Goal: Information Seeking & Learning: Learn about a topic

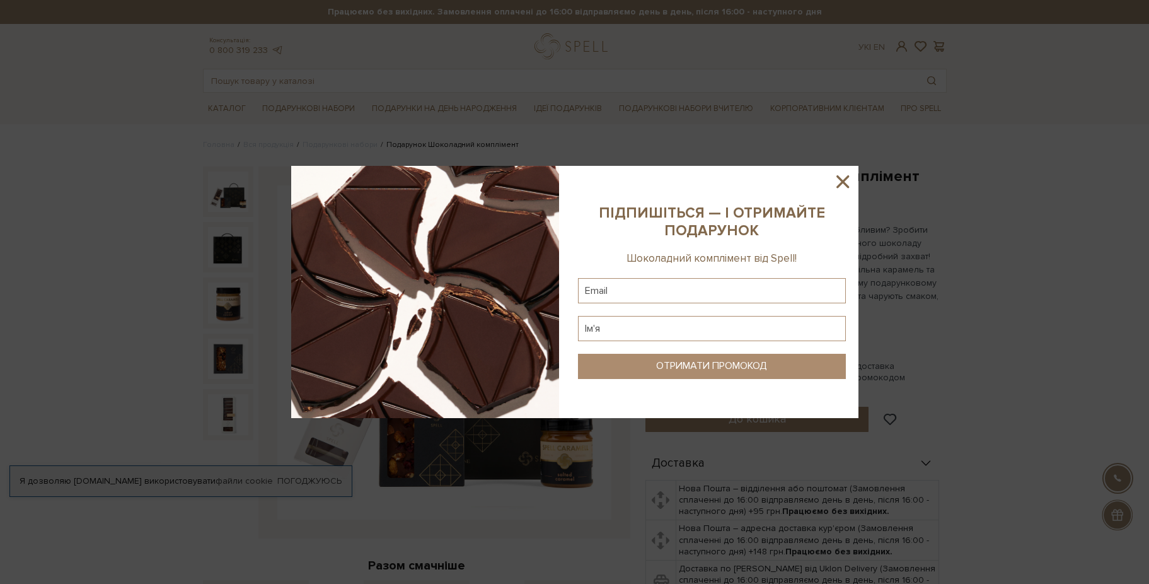
click at [842, 180] on icon at bounding box center [843, 181] width 13 height 13
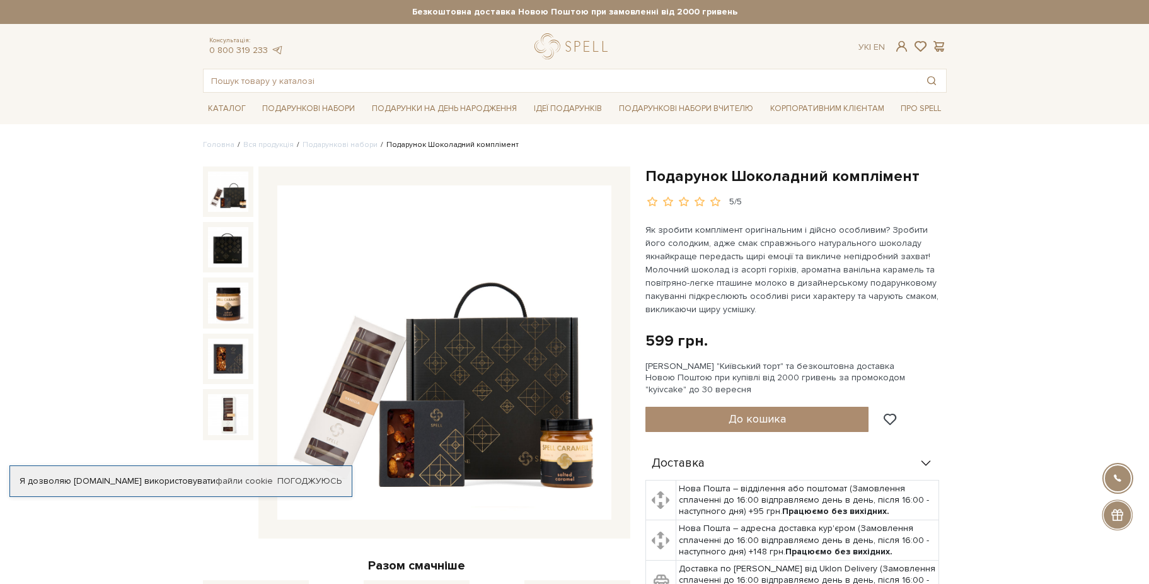
click at [366, 377] on img at bounding box center [444, 352] width 334 height 334
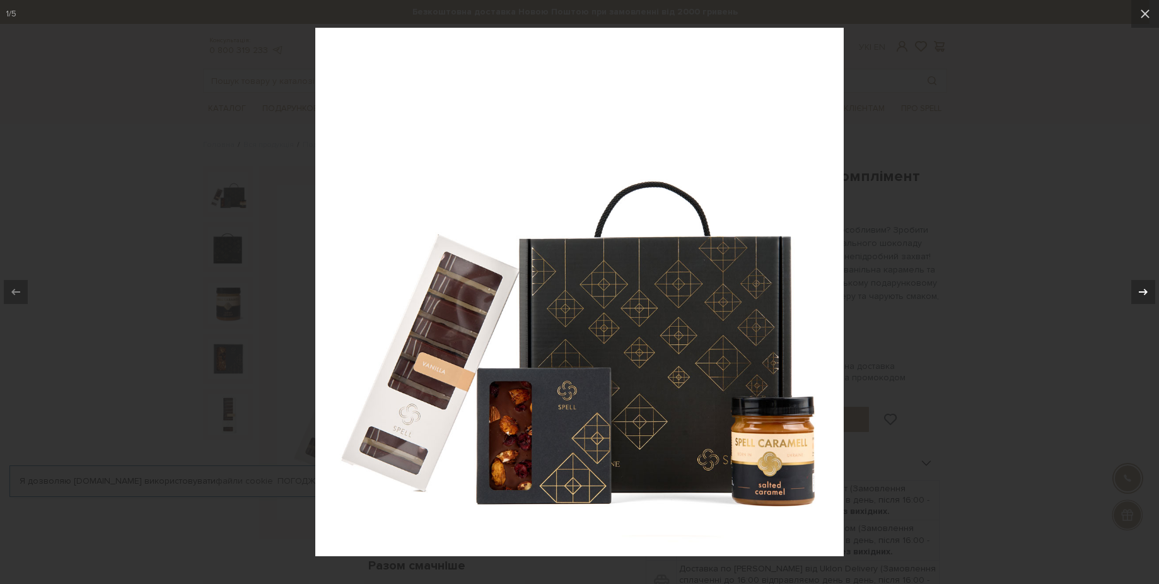
click at [1146, 290] on icon at bounding box center [1143, 291] width 15 height 15
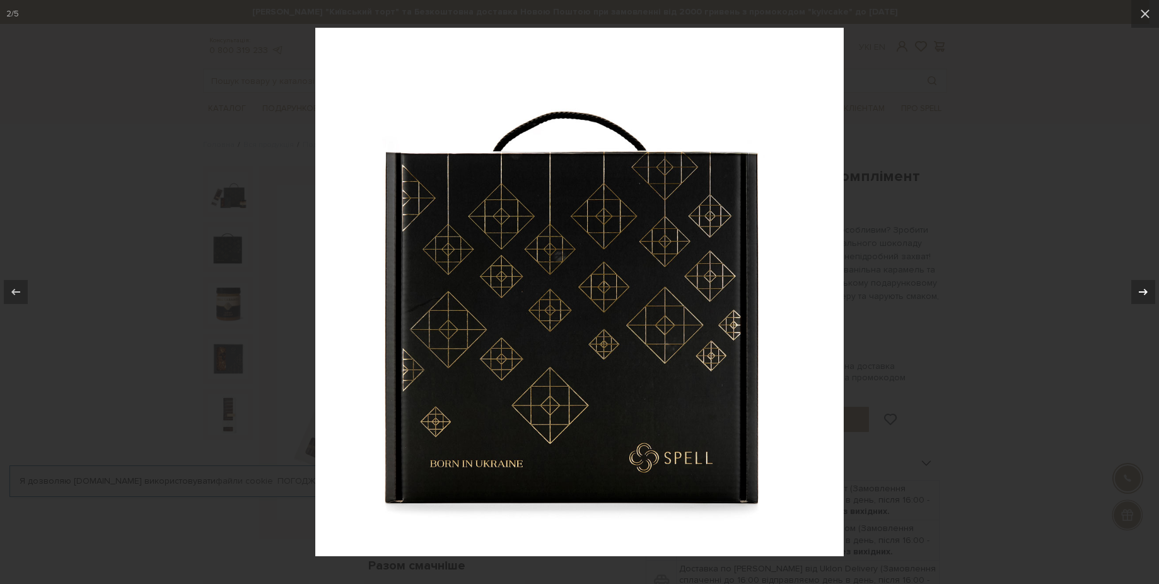
click at [1146, 290] on icon at bounding box center [1143, 291] width 15 height 15
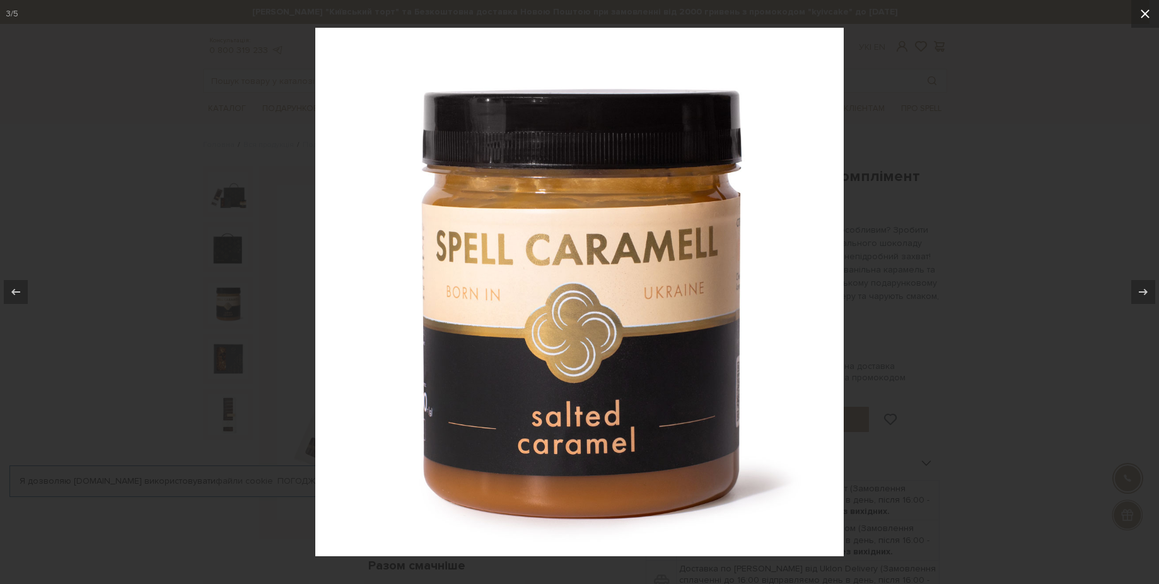
click at [1142, 13] on icon at bounding box center [1144, 13] width 15 height 15
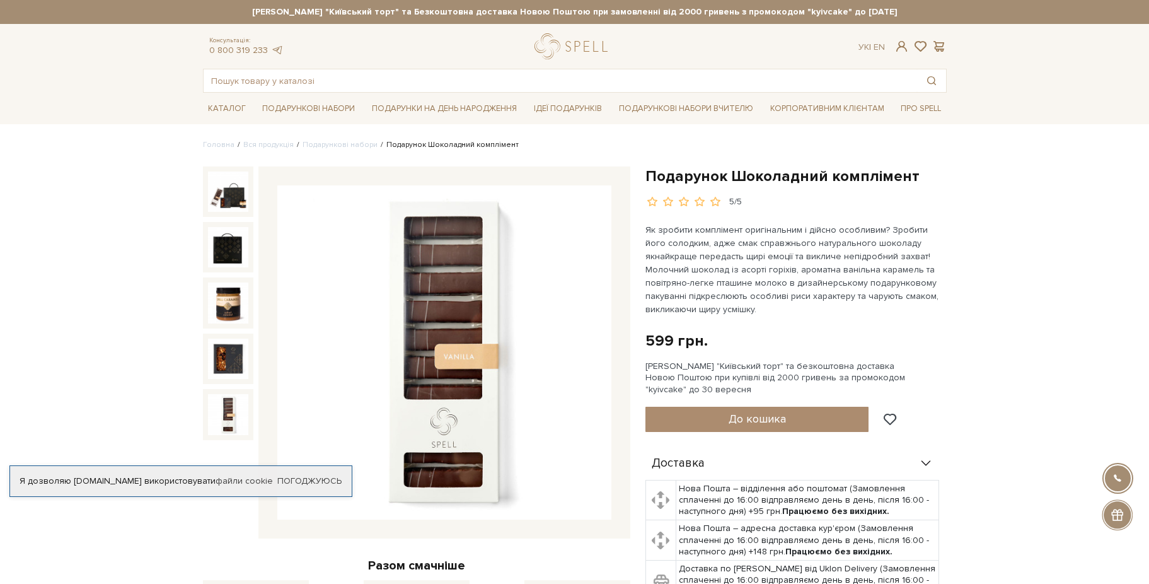
click at [218, 406] on img at bounding box center [228, 414] width 40 height 40
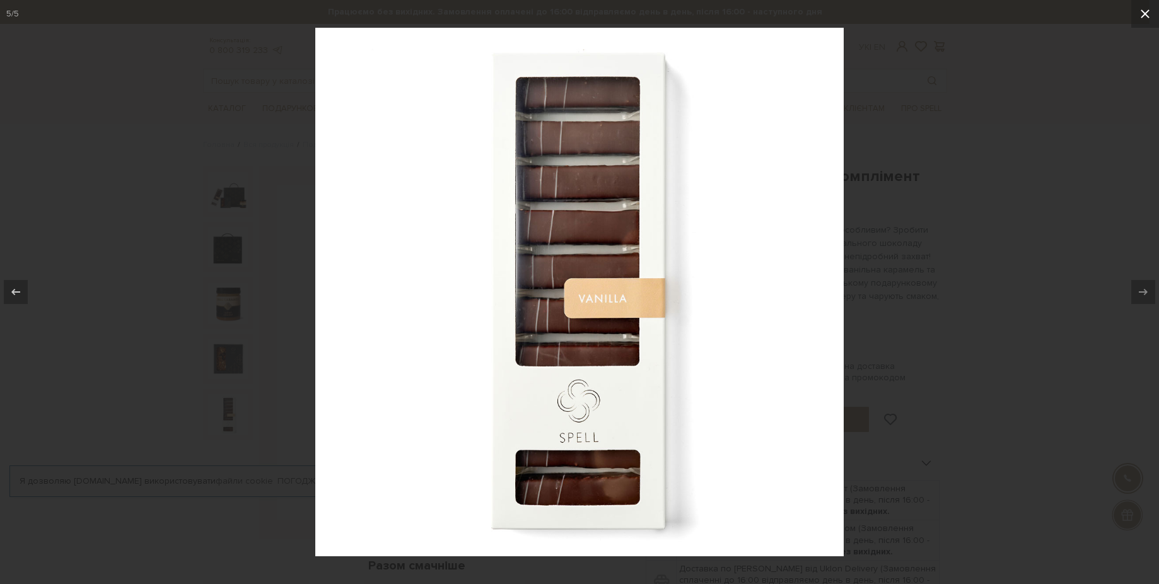
click at [1144, 16] on icon at bounding box center [1144, 13] width 15 height 15
